Goal: Obtain resource: Download file/media

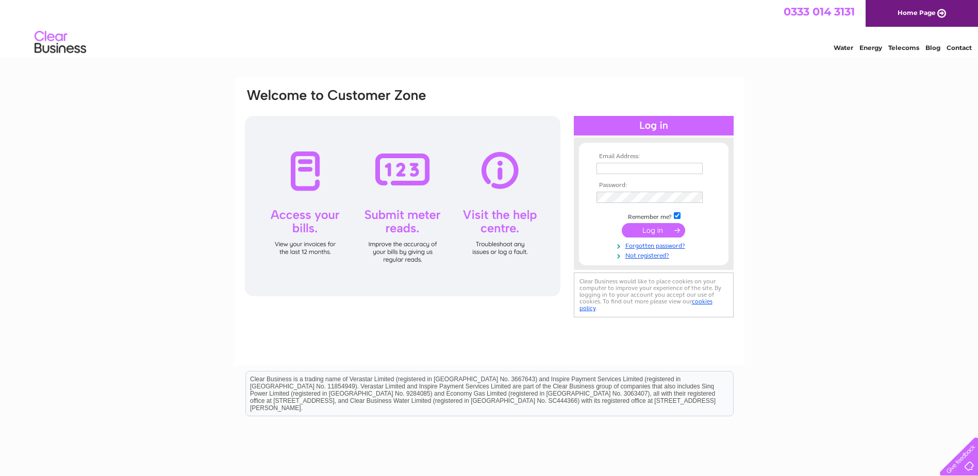
type input "accounts@monitor-systems.co.uk"
drag, startPoint x: 660, startPoint y: 229, endPoint x: 563, endPoint y: 249, distance: 99.0
click at [660, 229] on input "submit" at bounding box center [653, 230] width 63 height 14
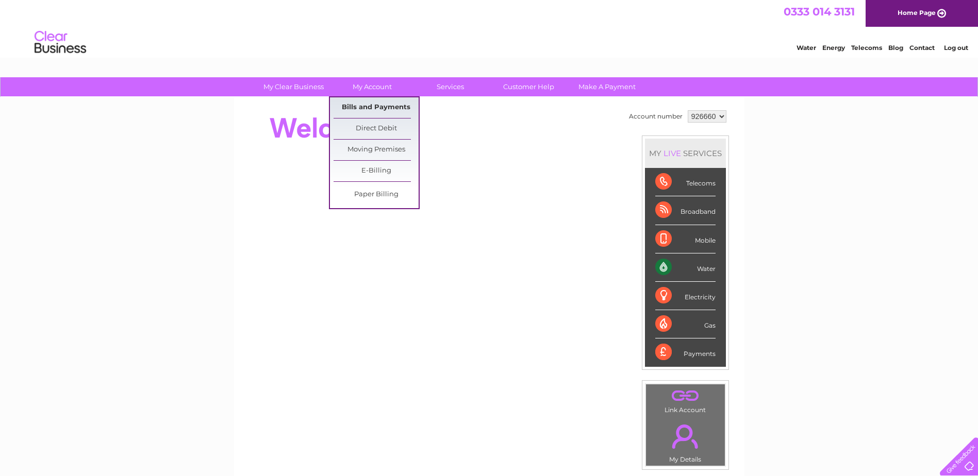
click at [354, 104] on link "Bills and Payments" at bounding box center [375, 107] width 85 height 21
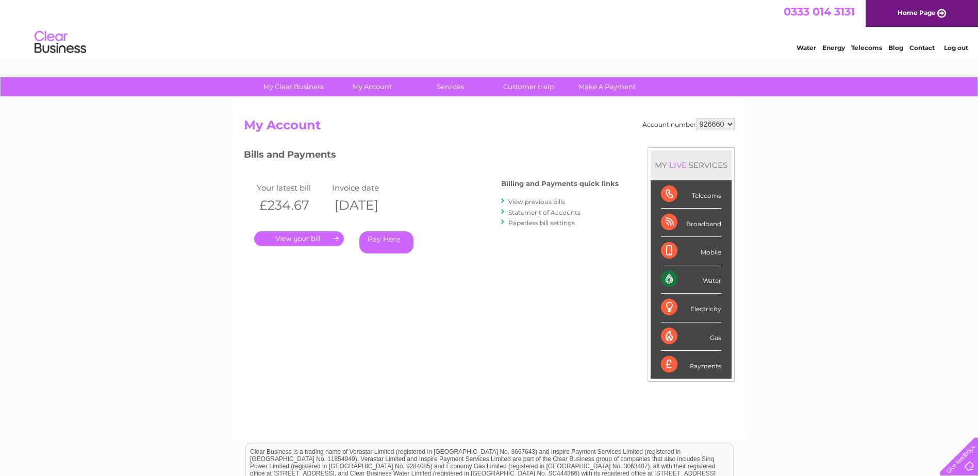
click at [308, 238] on link "." at bounding box center [299, 238] width 90 height 15
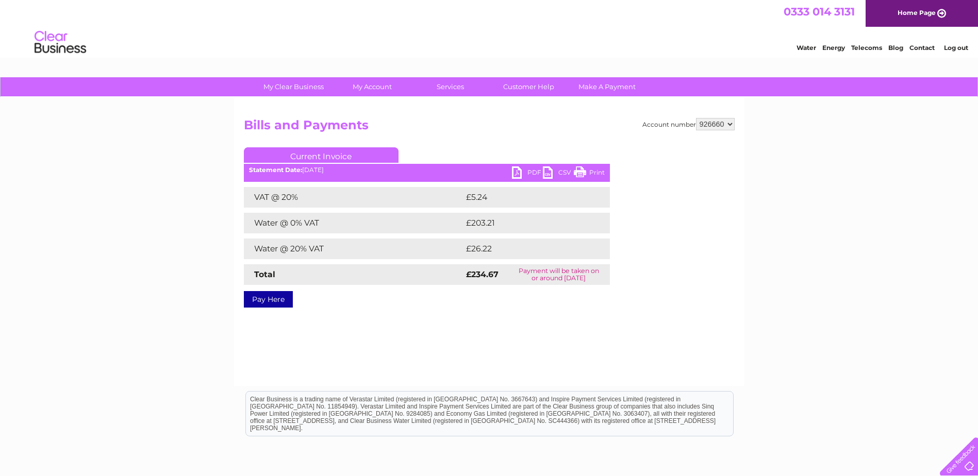
click at [516, 172] on link "PDF" at bounding box center [527, 173] width 31 height 15
